Goal: Transaction & Acquisition: Purchase product/service

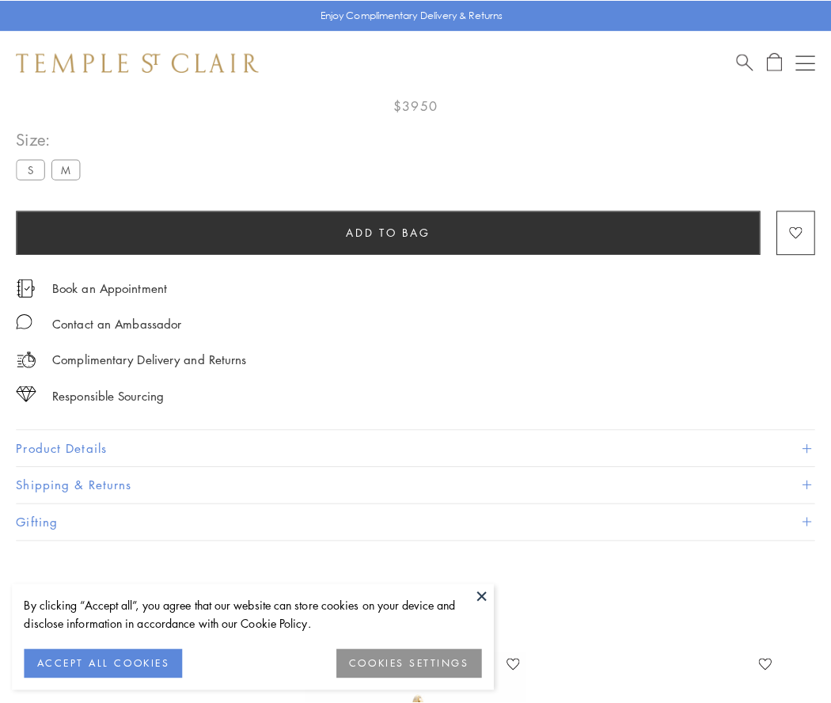
scroll to position [93, 0]
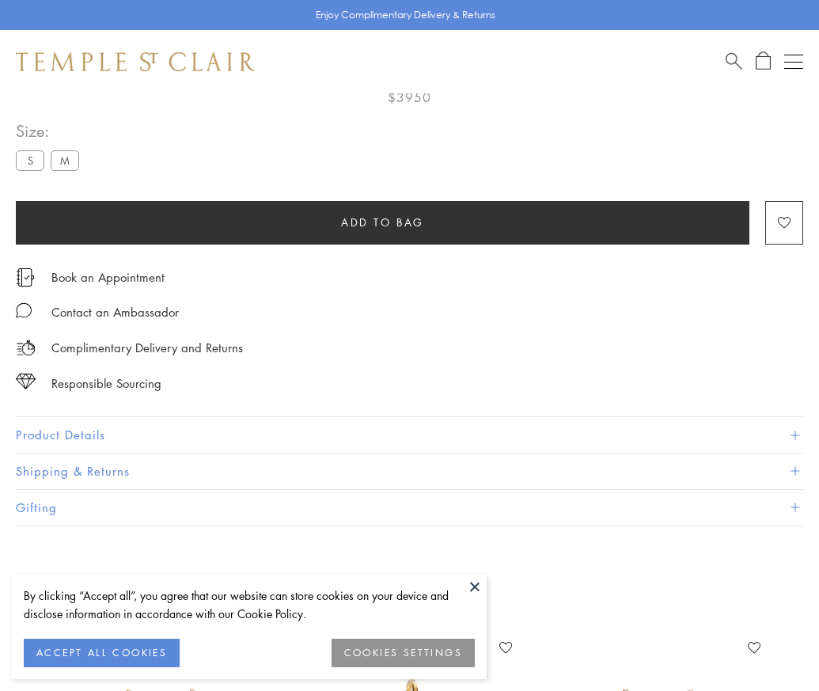
click at [382, 222] on span "Add to bag" at bounding box center [382, 222] width 83 height 17
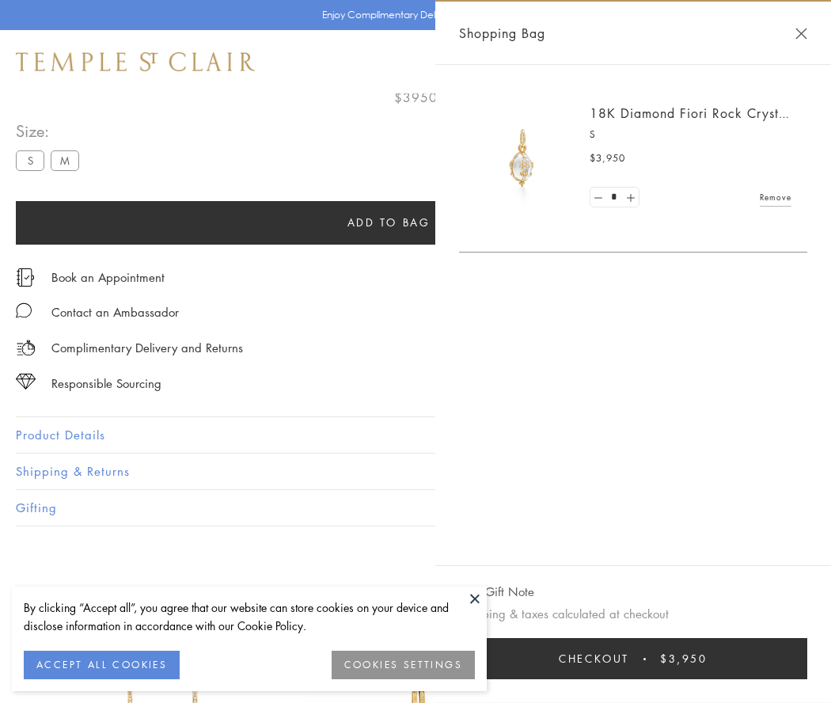
click at [637, 658] on button "Checkout $3,950" at bounding box center [633, 658] width 348 height 41
